Goal: Information Seeking & Learning: Learn about a topic

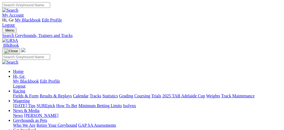
select select "cannington"
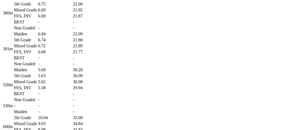
scroll to position [452, 0]
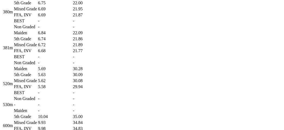
click at [37, 65] on td "Non Graded" at bounding box center [26, 62] width 24 height 5
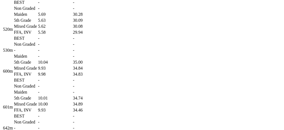
scroll to position [524, 0]
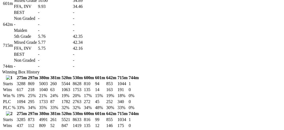
scroll to position [615, 0]
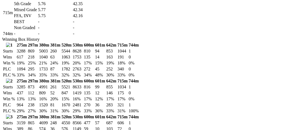
scroll to position [651, 0]
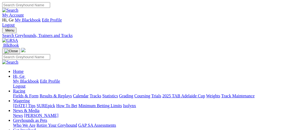
drag, startPoint x: 0, startPoint y: 0, endPoint x: 93, endPoint y: 69, distance: 116.2
select select "goulburn"
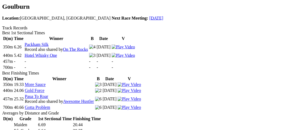
scroll to position [199, 0]
